Goal: Task Accomplishment & Management: Use online tool/utility

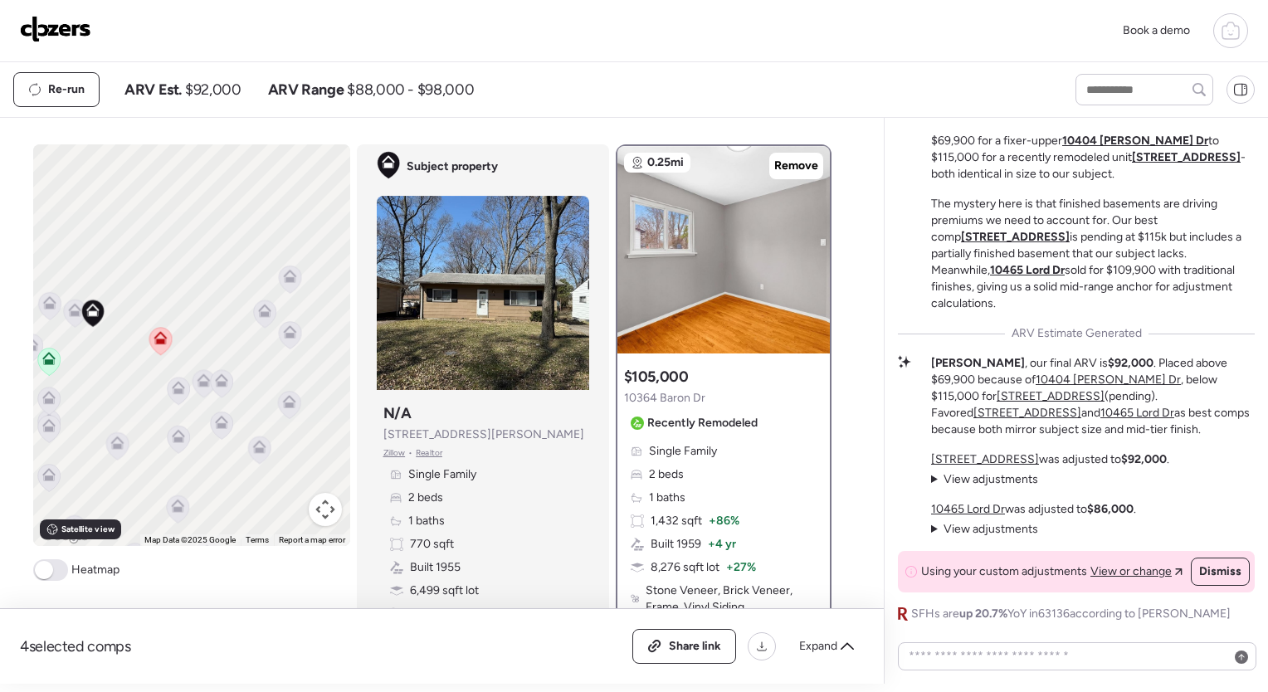
click at [1235, 30] on icon at bounding box center [1230, 31] width 20 height 20
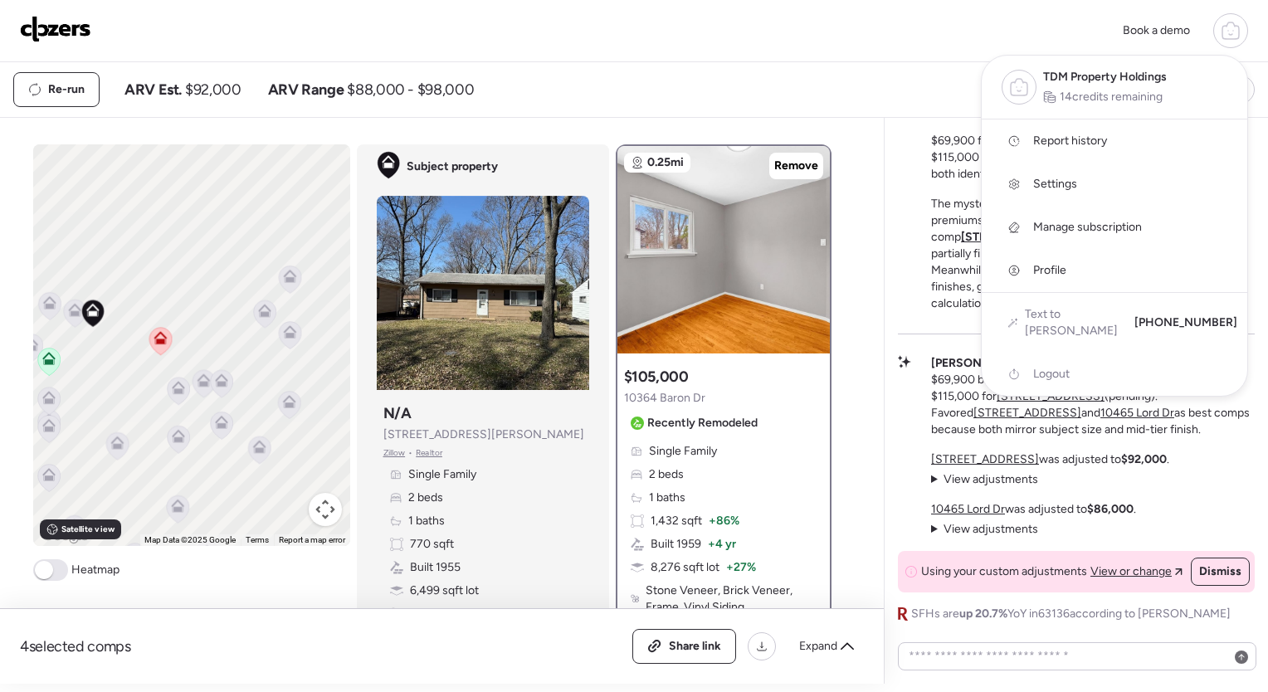
click at [584, 37] on div "Book a demo TDM Property Holdings 14 credits remaining Report history Settings …" at bounding box center [634, 30] width 1228 height 35
click at [70, 22] on img at bounding box center [55, 29] width 71 height 27
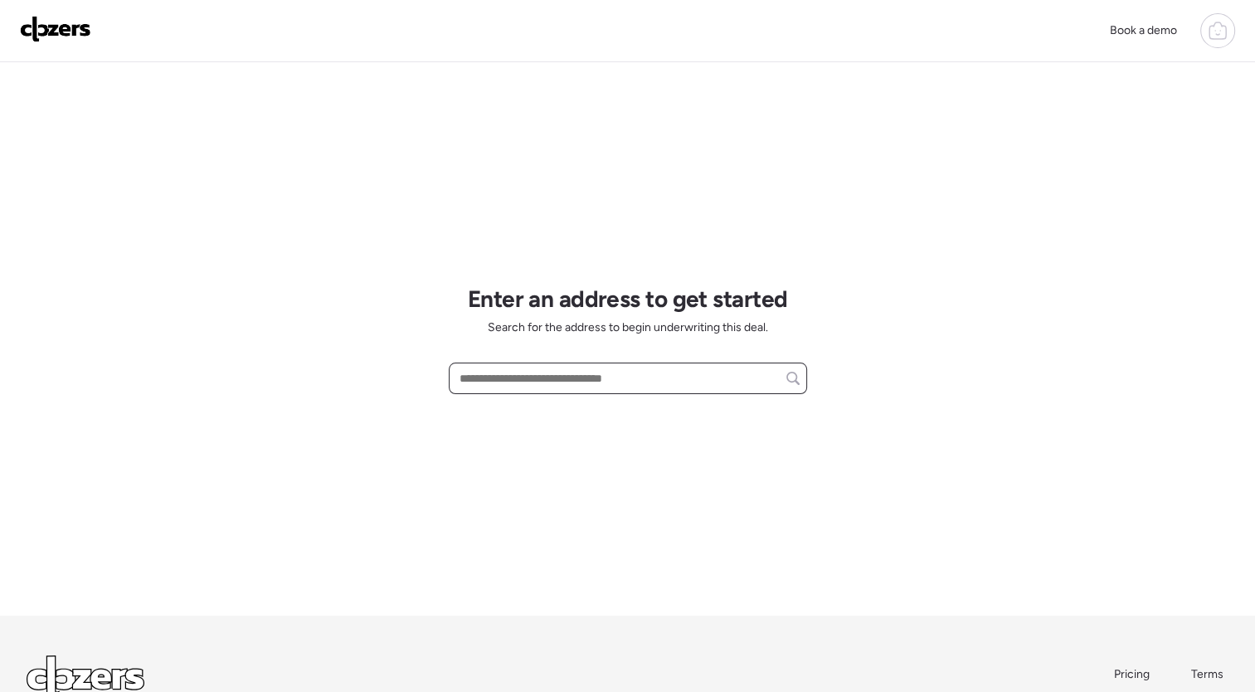
click at [713, 373] on input "text" at bounding box center [627, 378] width 343 height 23
paste input "**********"
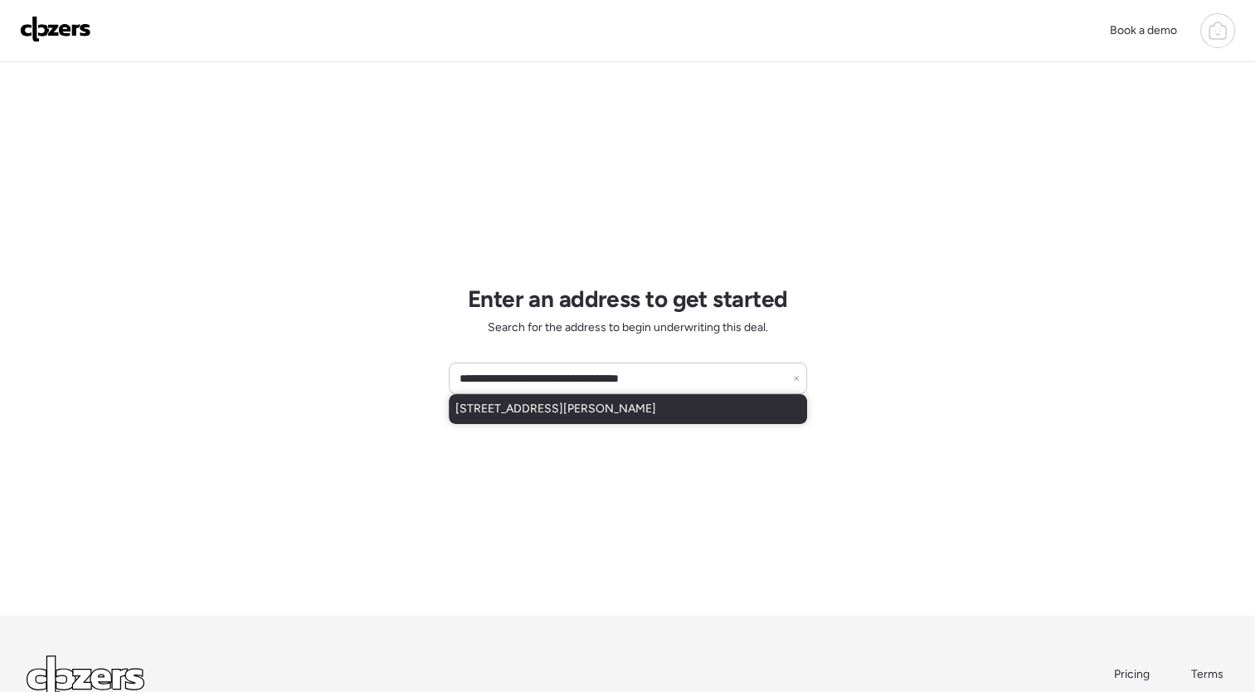
click at [648, 399] on div "[STREET_ADDRESS][PERSON_NAME]" at bounding box center [628, 409] width 358 height 30
type input "**********"
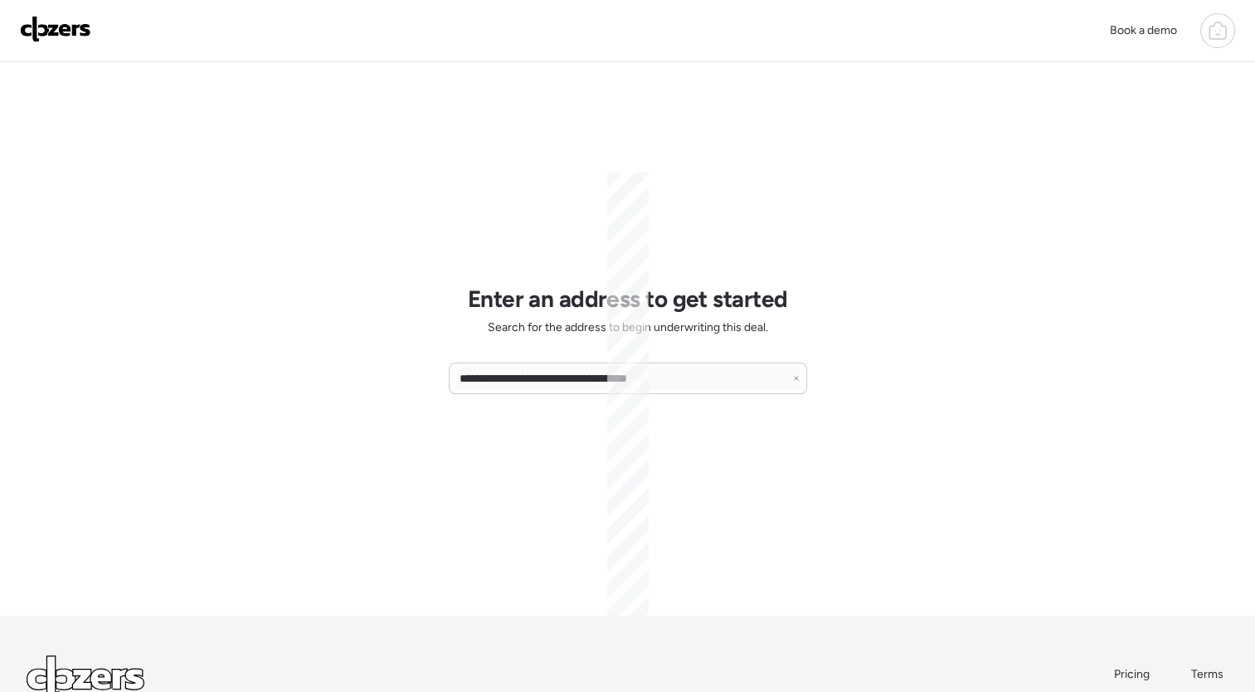
click at [905, 361] on div "**********" at bounding box center [627, 410] width 1255 height 820
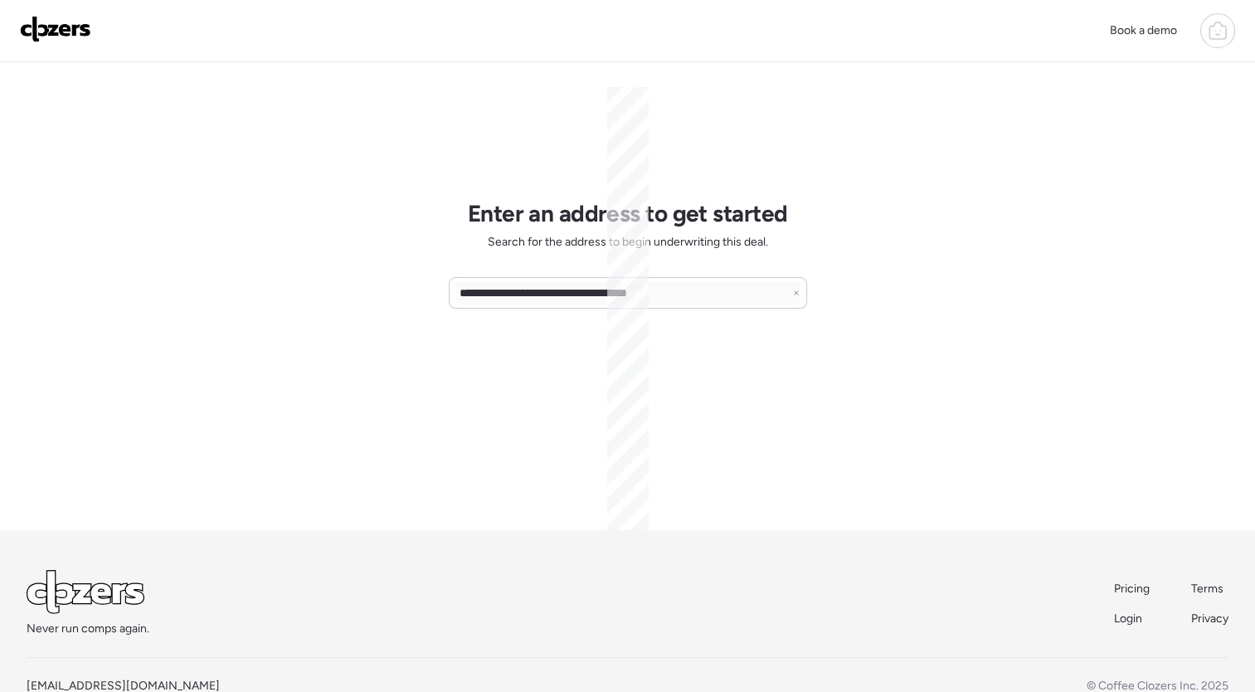
scroll to position [86, 0]
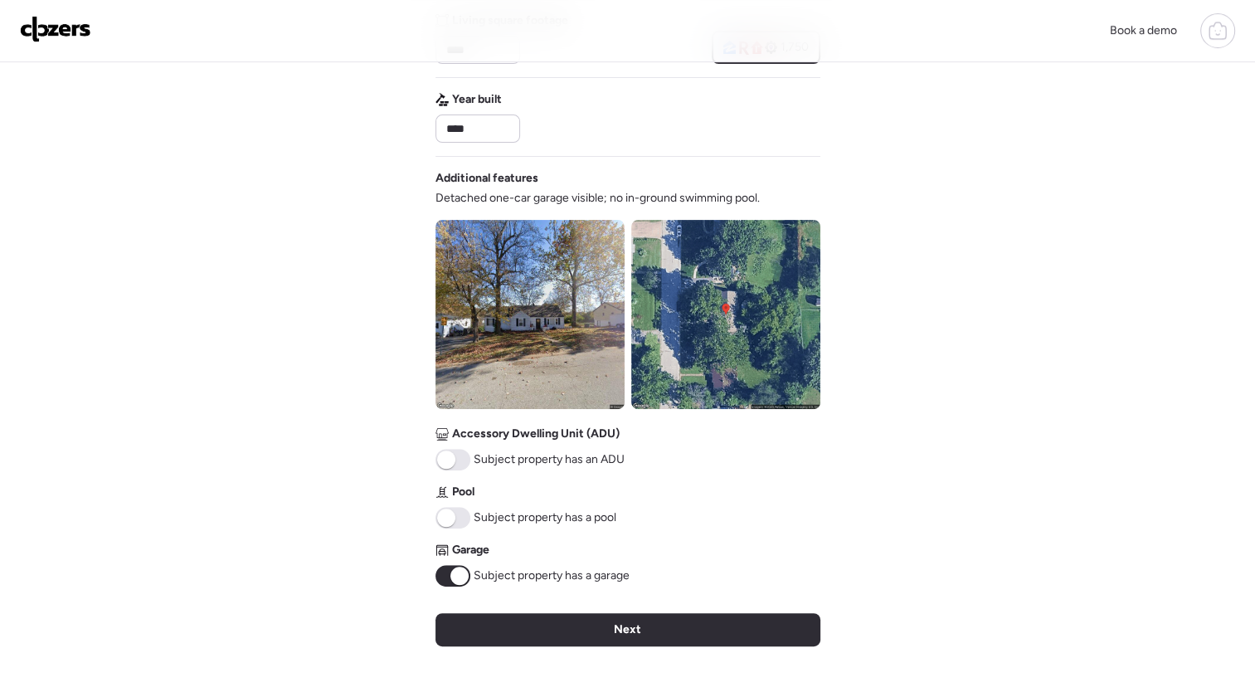
scroll to position [454, 0]
click at [458, 576] on span at bounding box center [460, 575] width 18 height 18
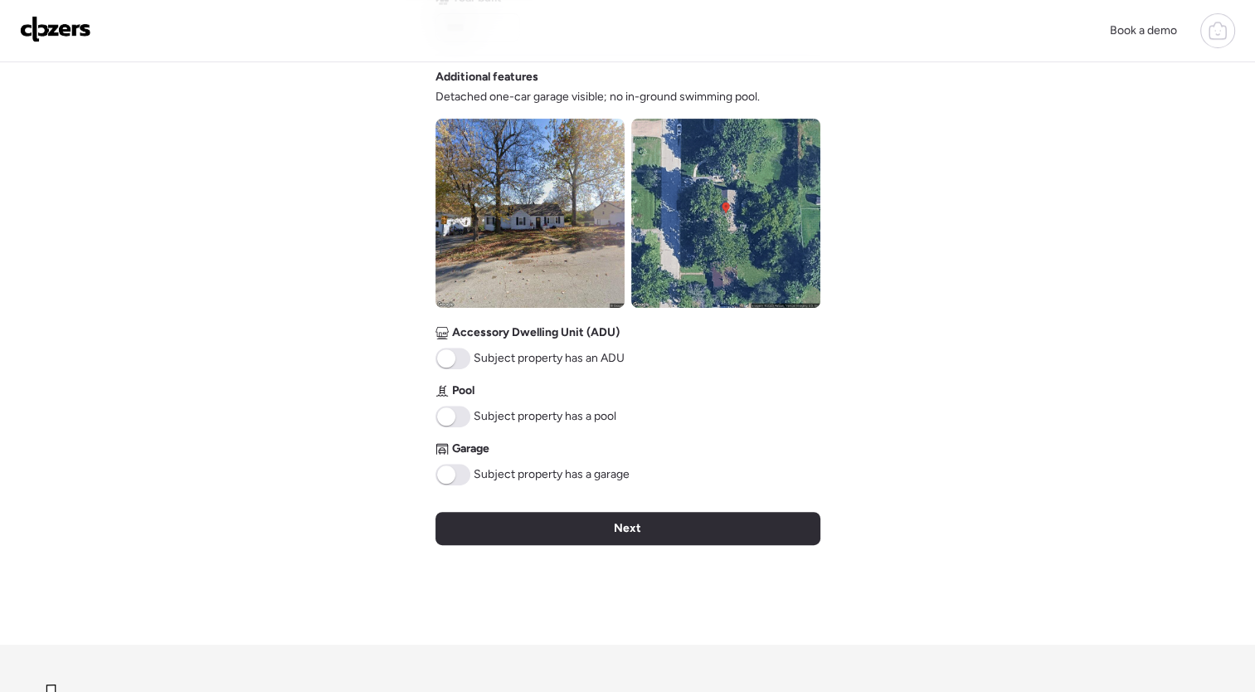
scroll to position [574, 0]
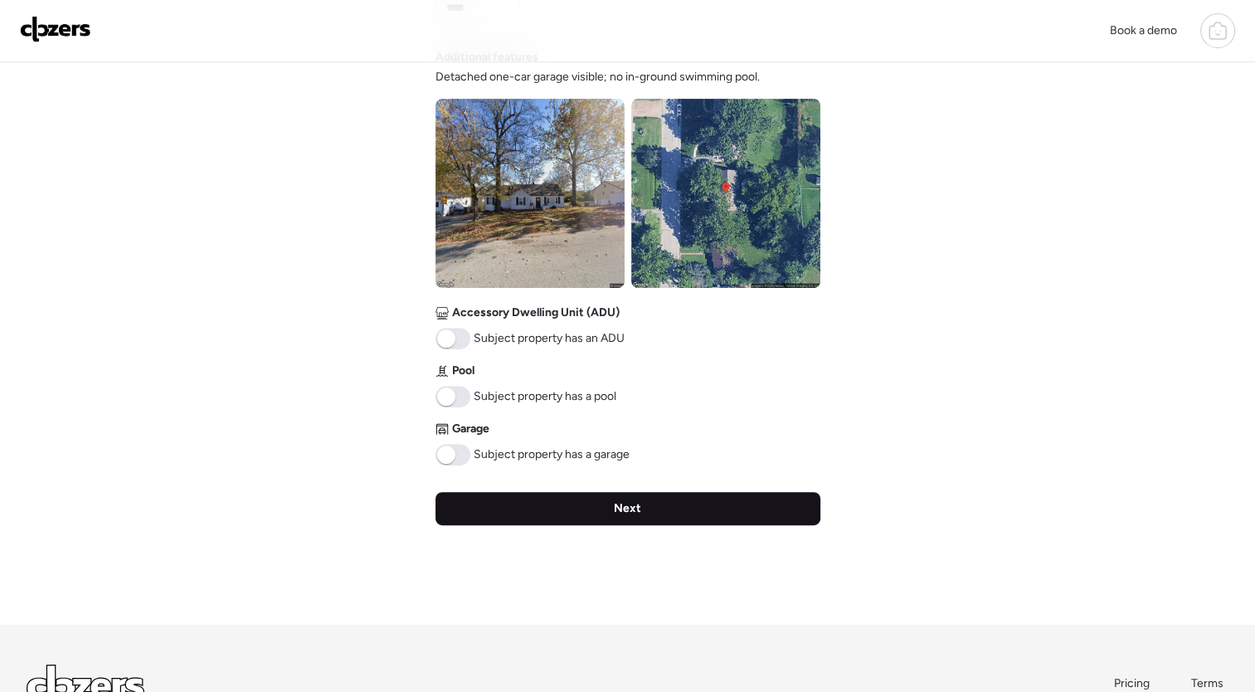
click at [655, 512] on div "Next" at bounding box center [628, 508] width 385 height 33
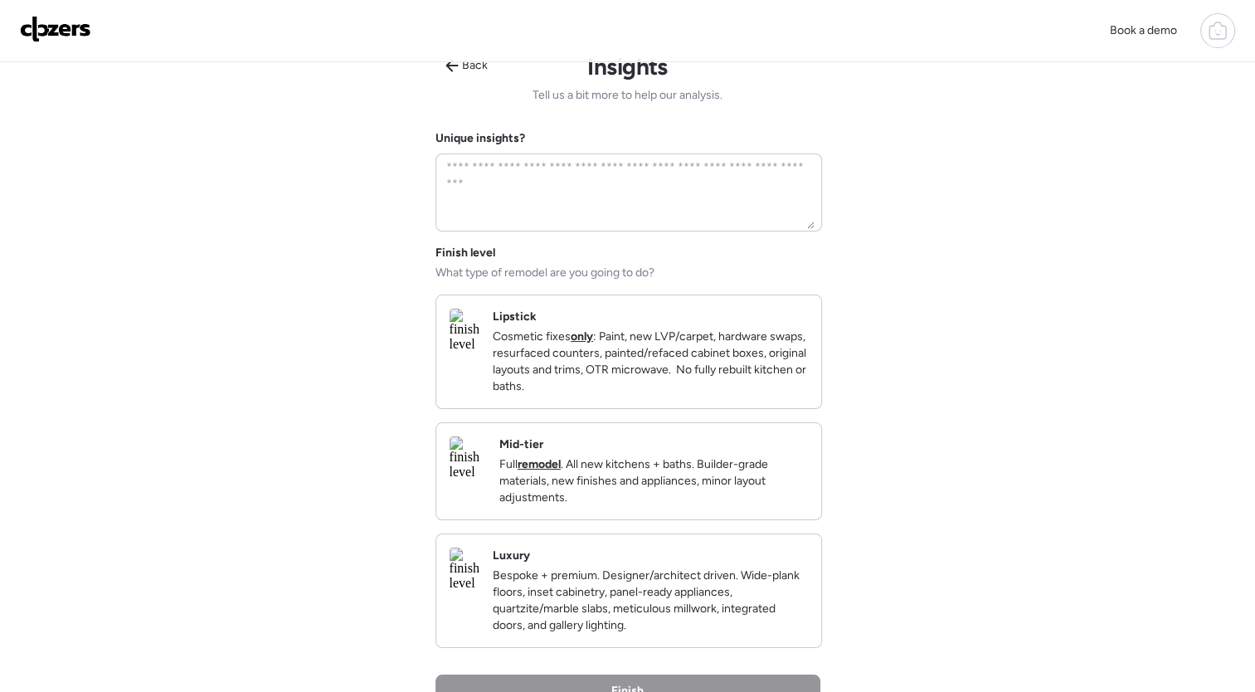
scroll to position [0, 0]
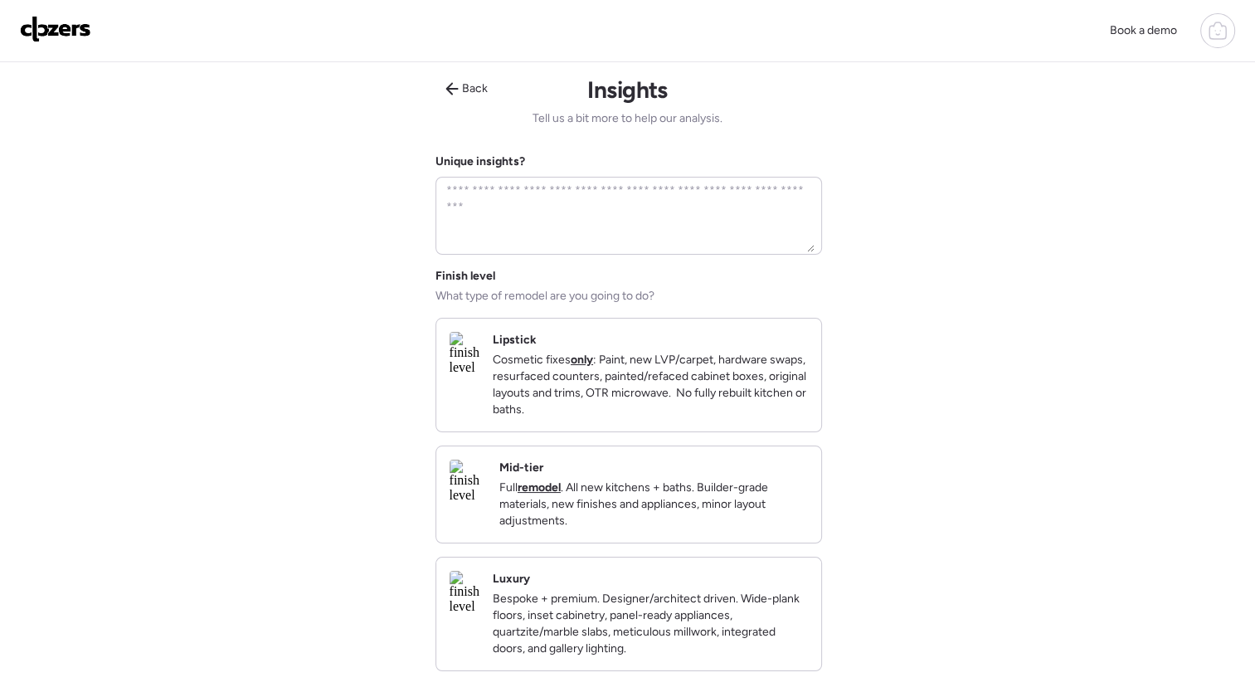
click at [613, 528] on p "Full remodel . All new kitchens + baths. Builder-grade materials, new finishes …" at bounding box center [653, 505] width 309 height 50
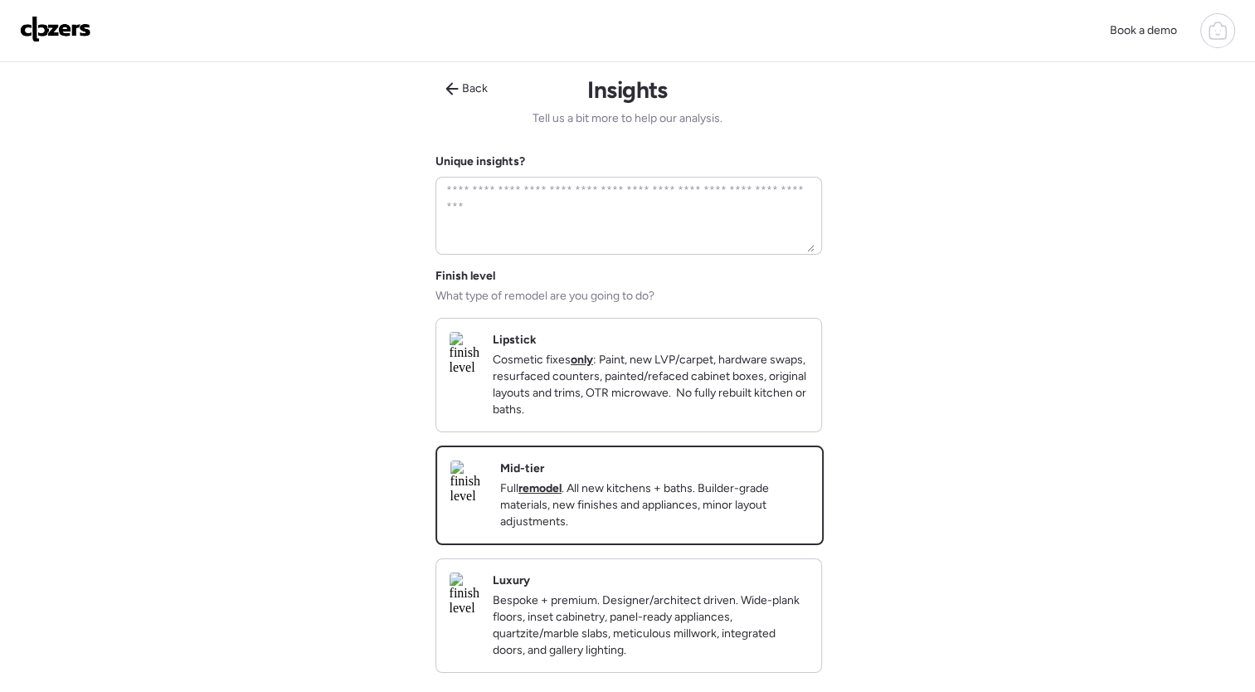
scroll to position [368, 0]
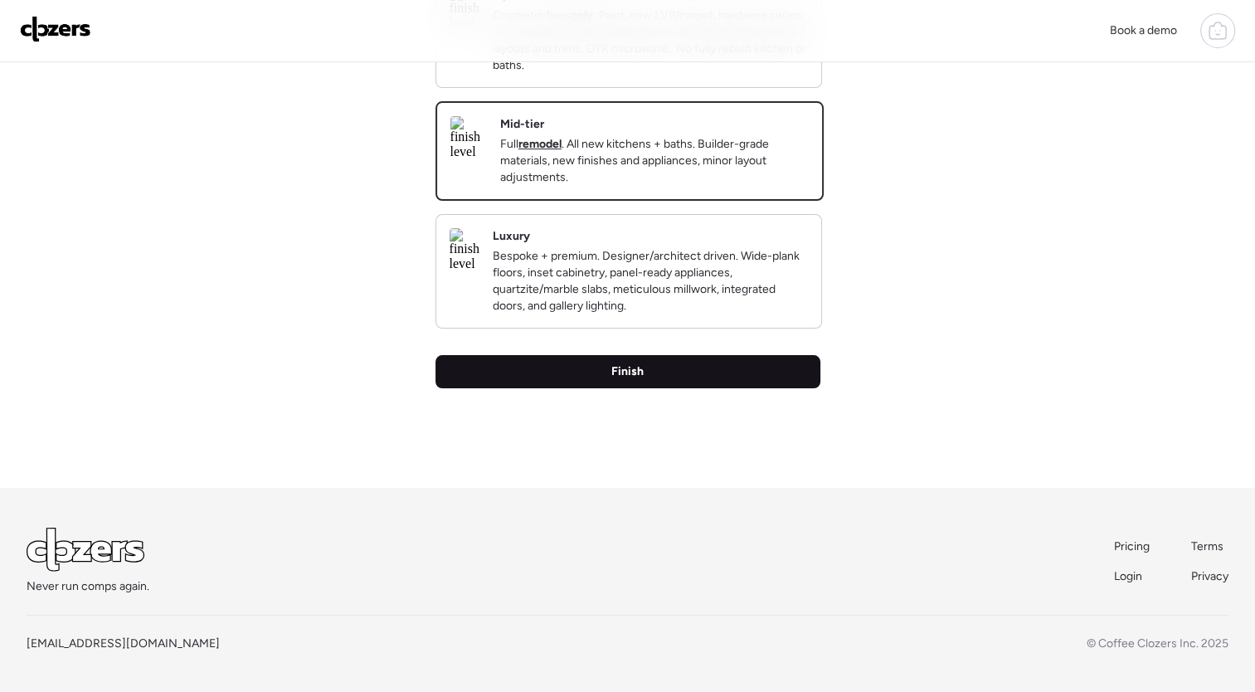
click at [716, 378] on div "Finish" at bounding box center [628, 371] width 385 height 33
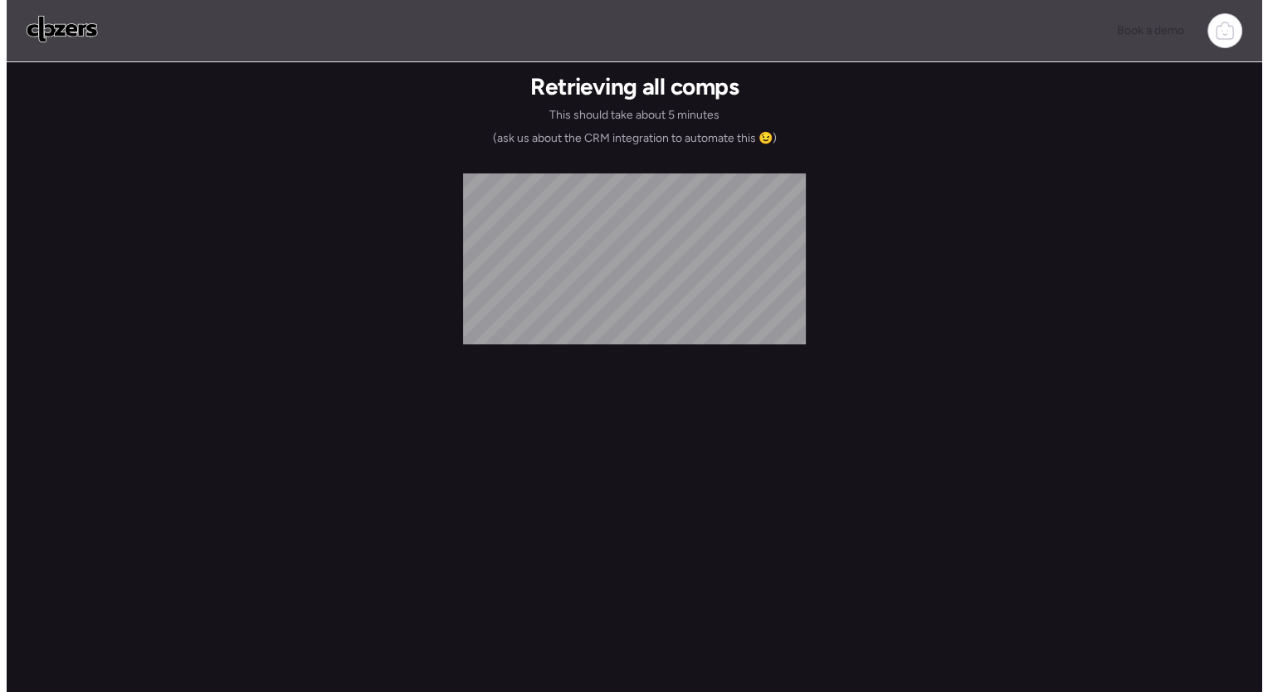
scroll to position [0, 0]
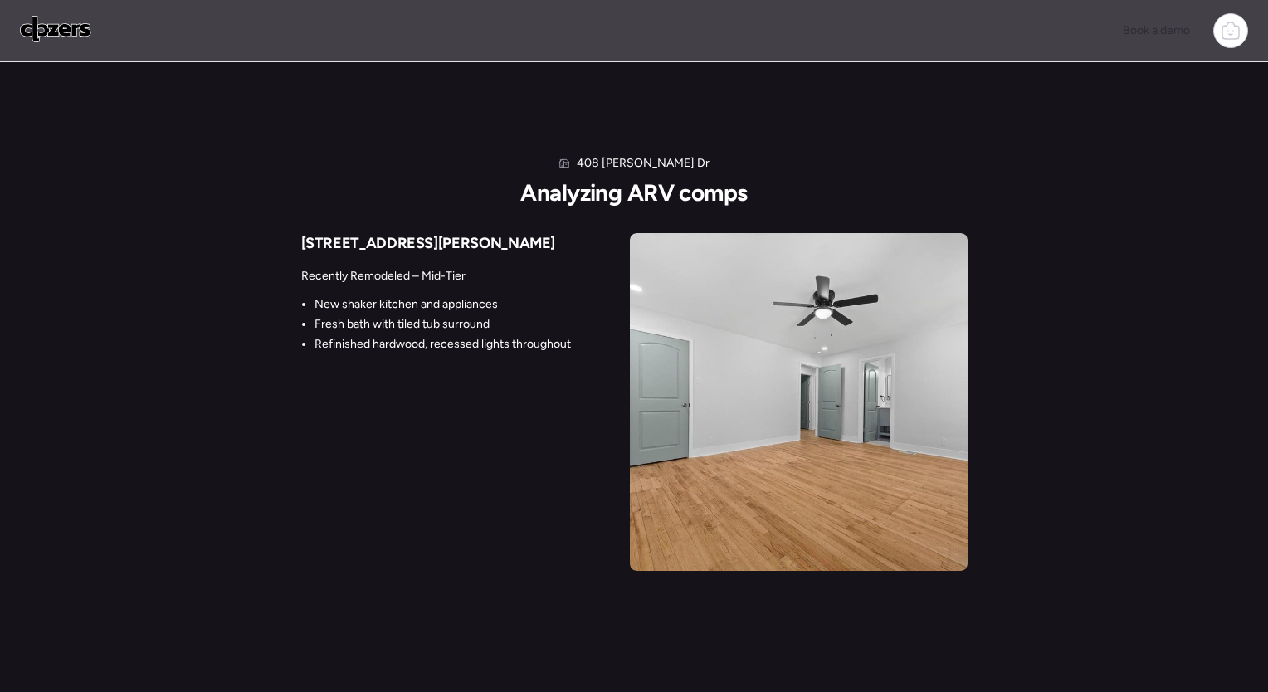
click at [716, 378] on img at bounding box center [799, 402] width 338 height 338
